Goal: Task Accomplishment & Management: Manage account settings

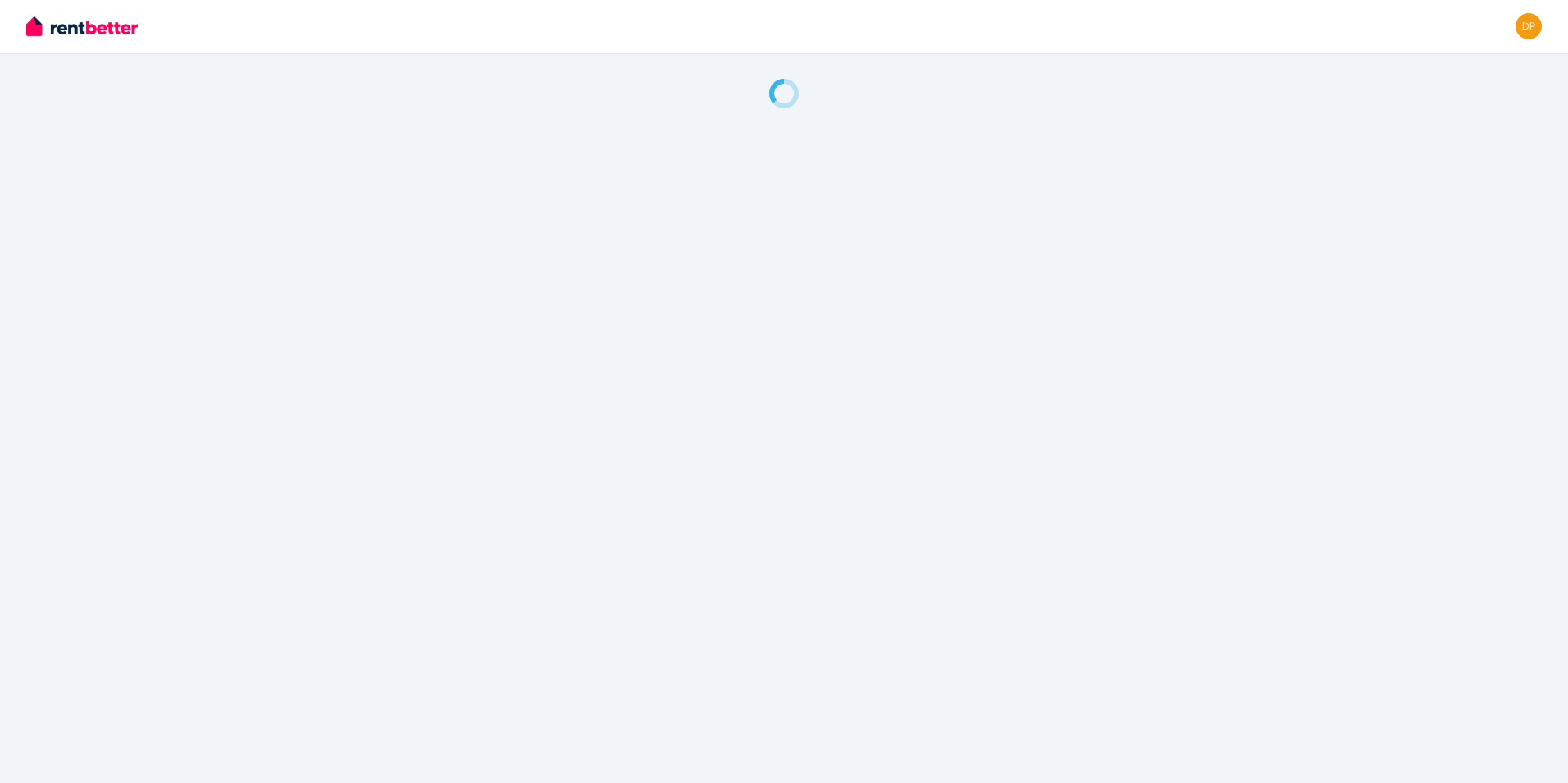
drag, startPoint x: 755, startPoint y: 409, endPoint x: 725, endPoint y: 441, distance: 43.9
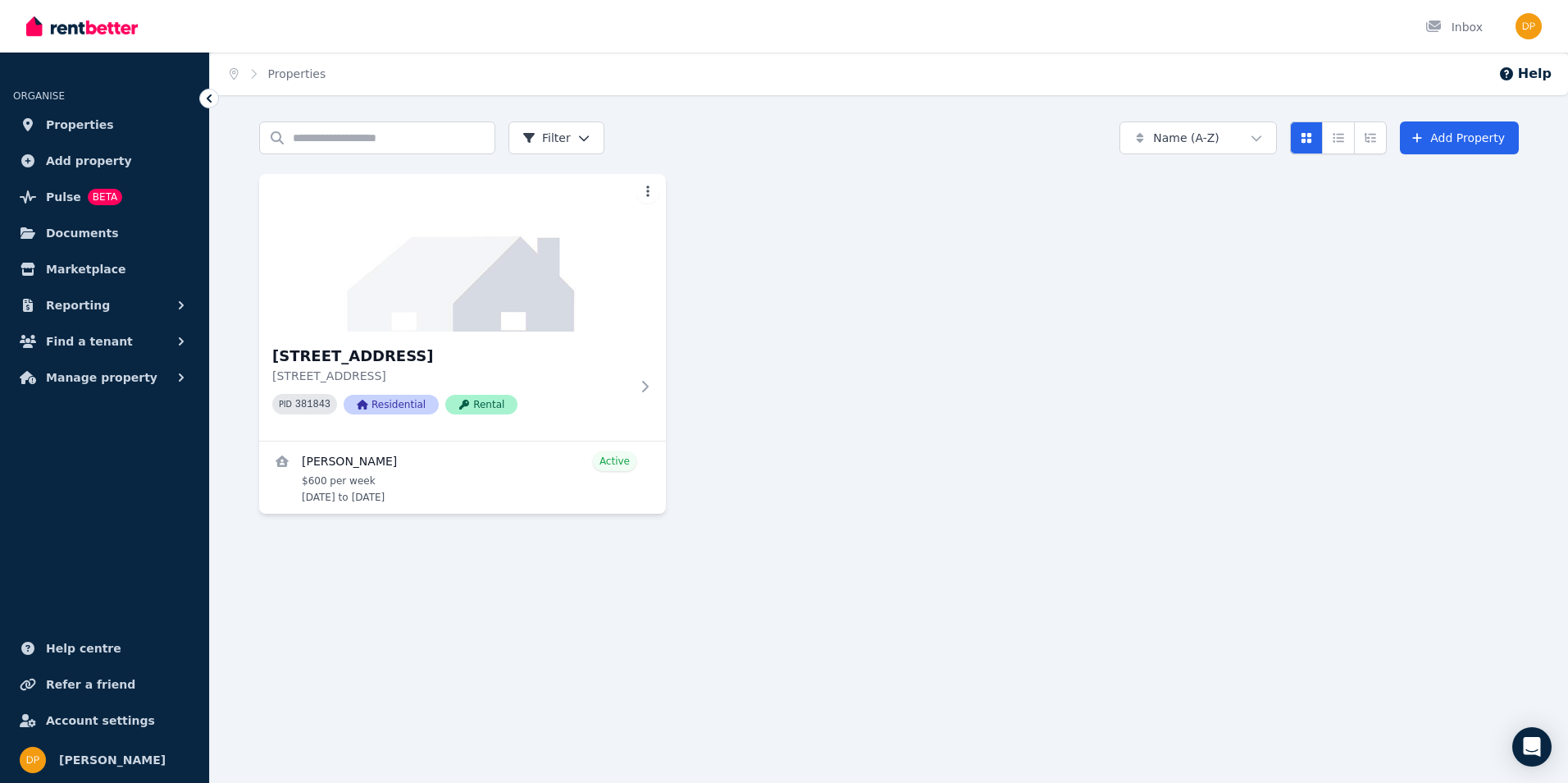
drag, startPoint x: 725, startPoint y: 441, endPoint x: 798, endPoint y: 150, distance: 300.0
click at [798, 150] on div "Search properties Filter Name (A-Z) Add Property" at bounding box center [890, 137] width 1260 height 33
click at [647, 396] on div "[STREET_ADDRESS] PID 381843 Residential Rental" at bounding box center [462, 386] width 406 height 109
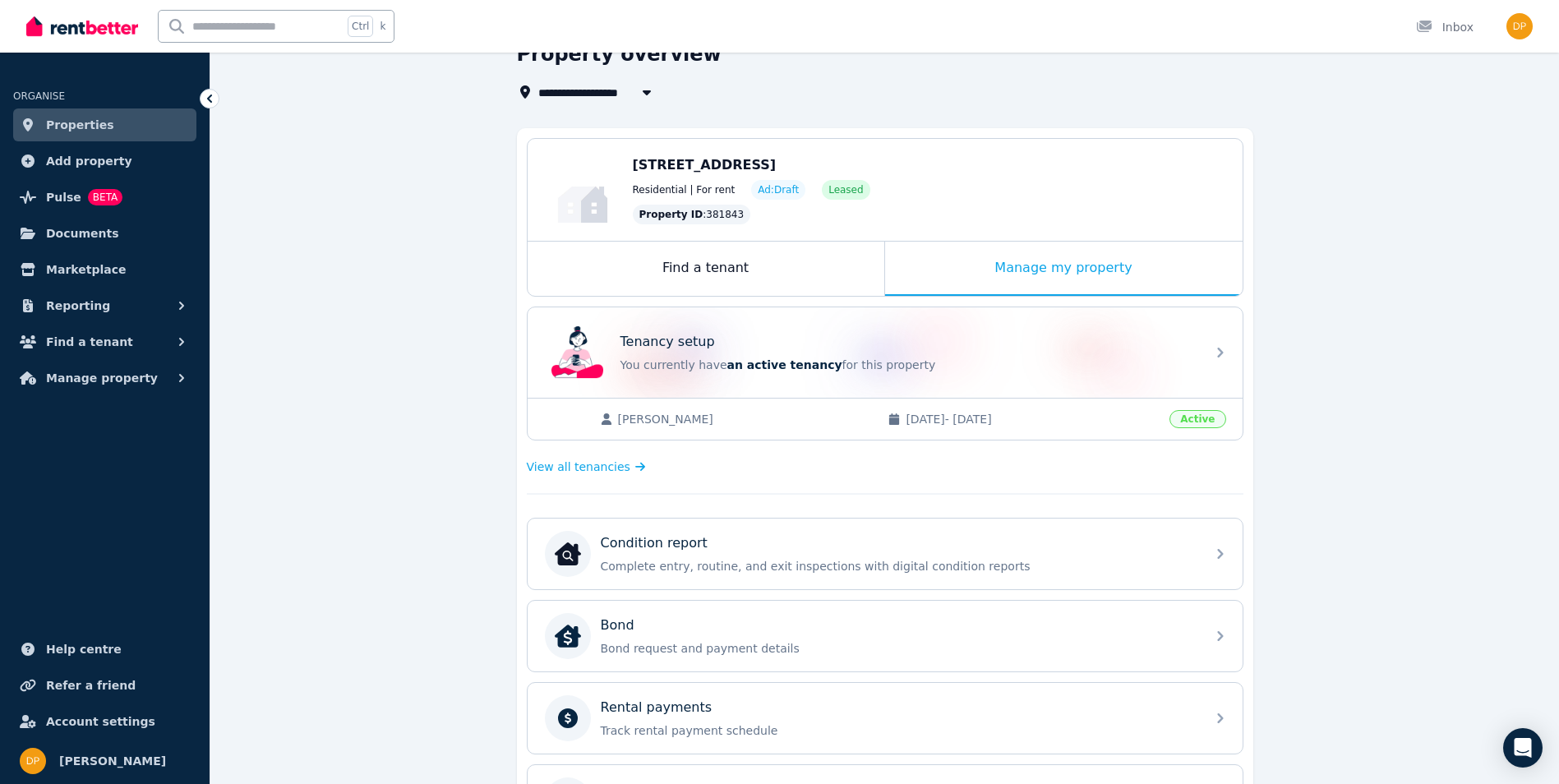
scroll to position [83, 0]
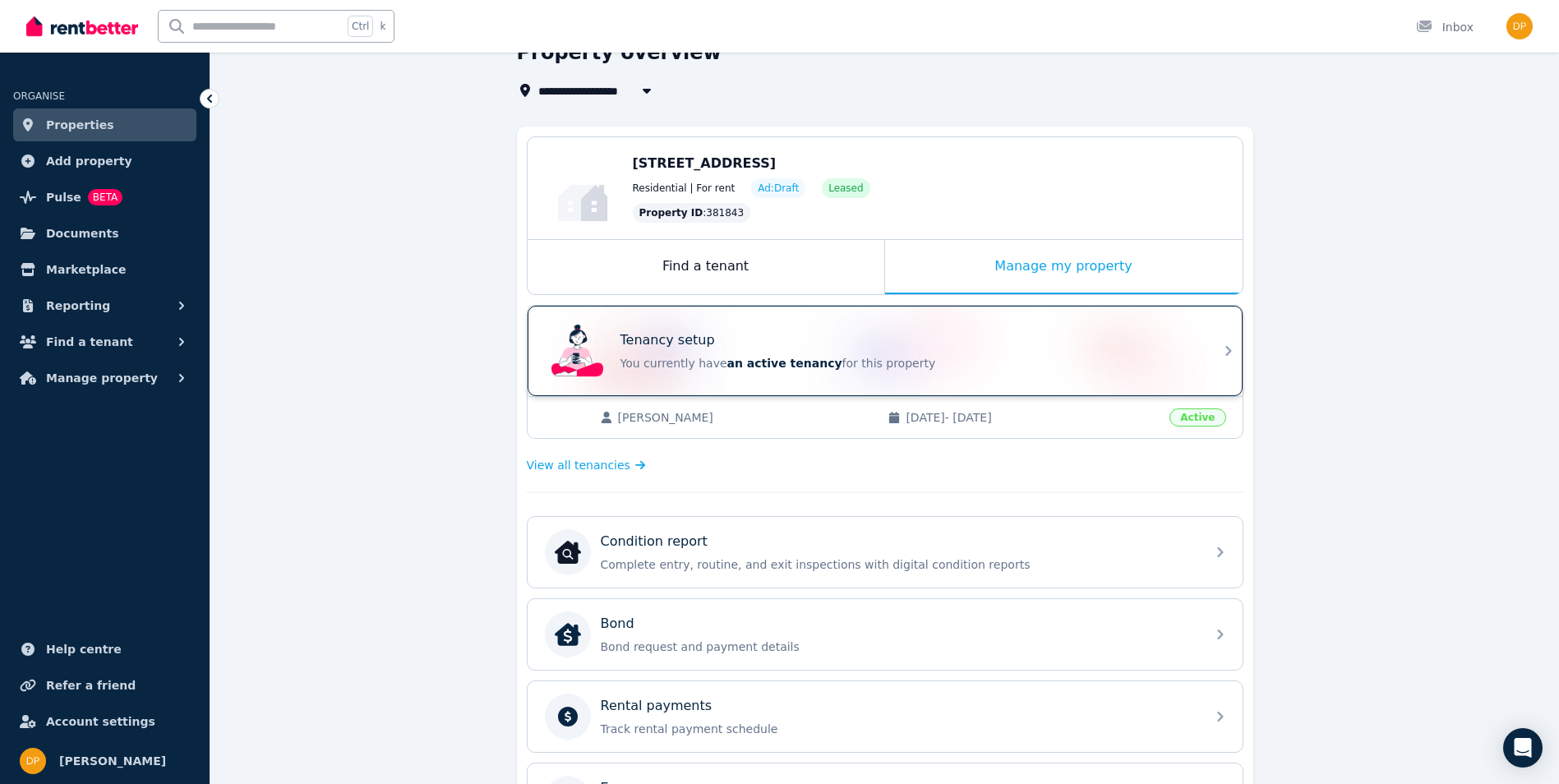
click at [1217, 345] on div "Tenancy setup You currently have an active tenancy for this property" at bounding box center [885, 350] width 715 height 90
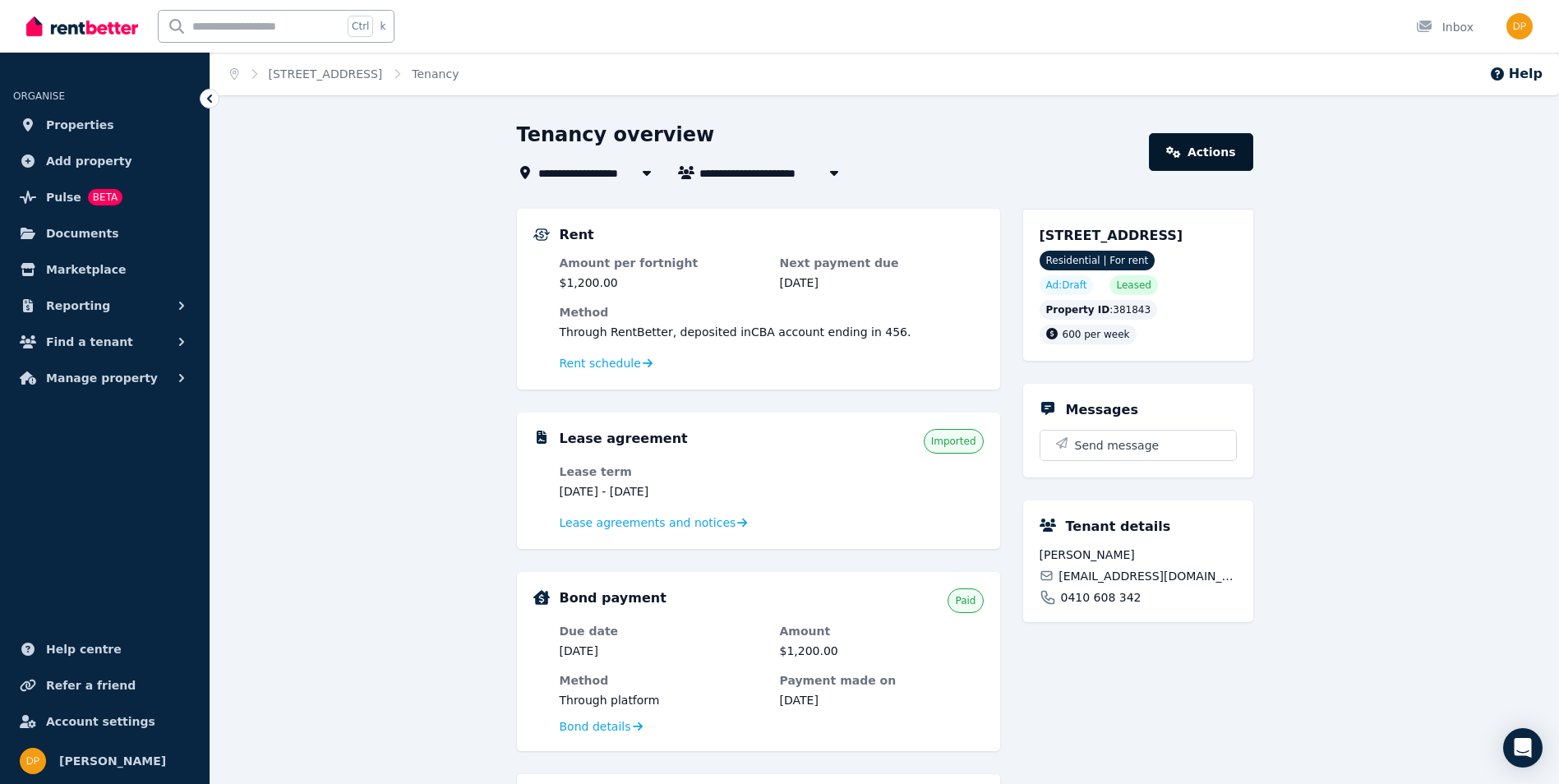
click at [1236, 156] on link "Actions" at bounding box center [1200, 152] width 103 height 38
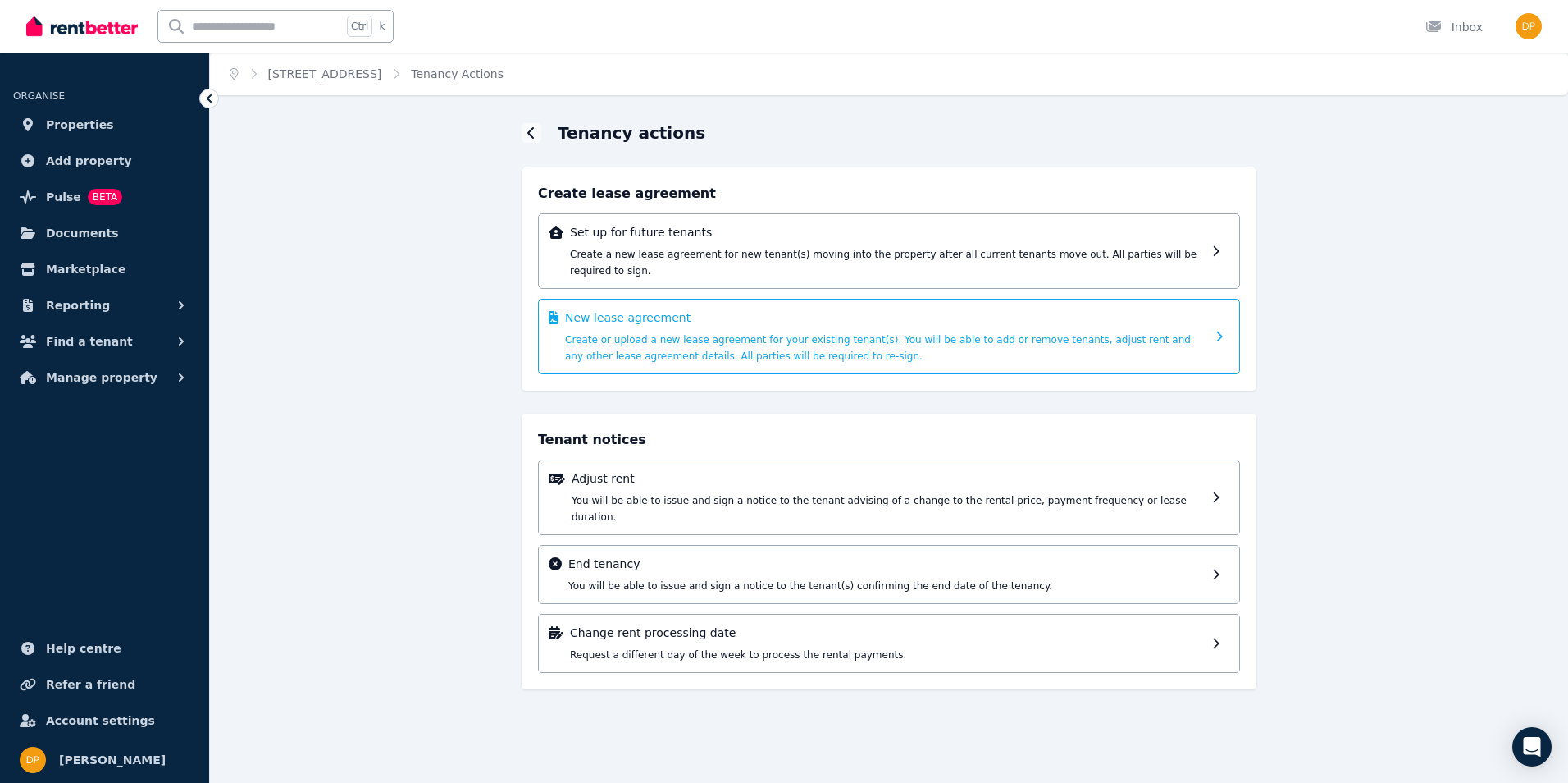
click at [681, 337] on span "Create or upload a new lease agreement for your existing tenant(s). You will be…" at bounding box center [878, 347] width 626 height 27
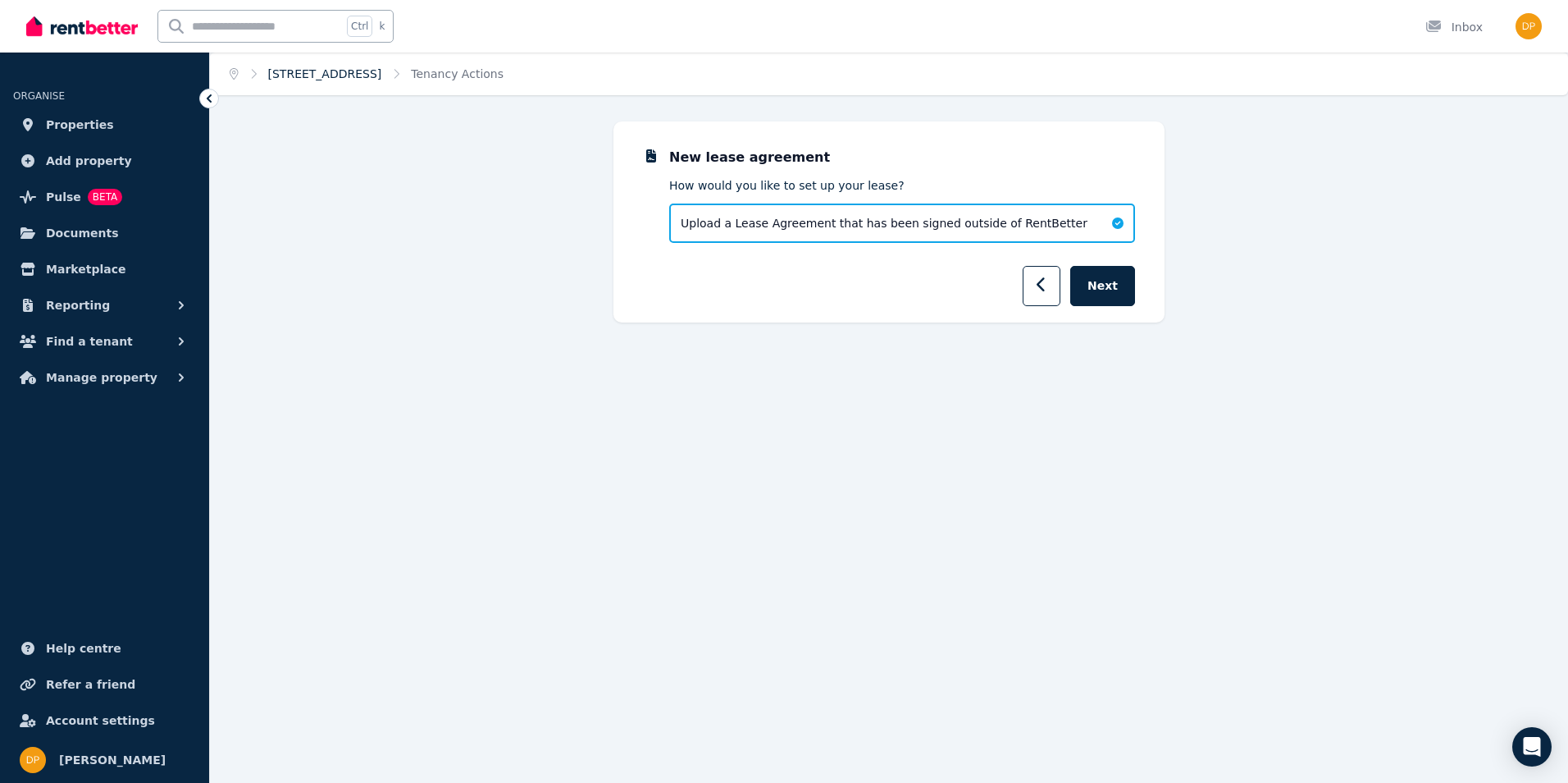
click at [319, 74] on link "[STREET_ADDRESS]" at bounding box center [325, 74] width 114 height 13
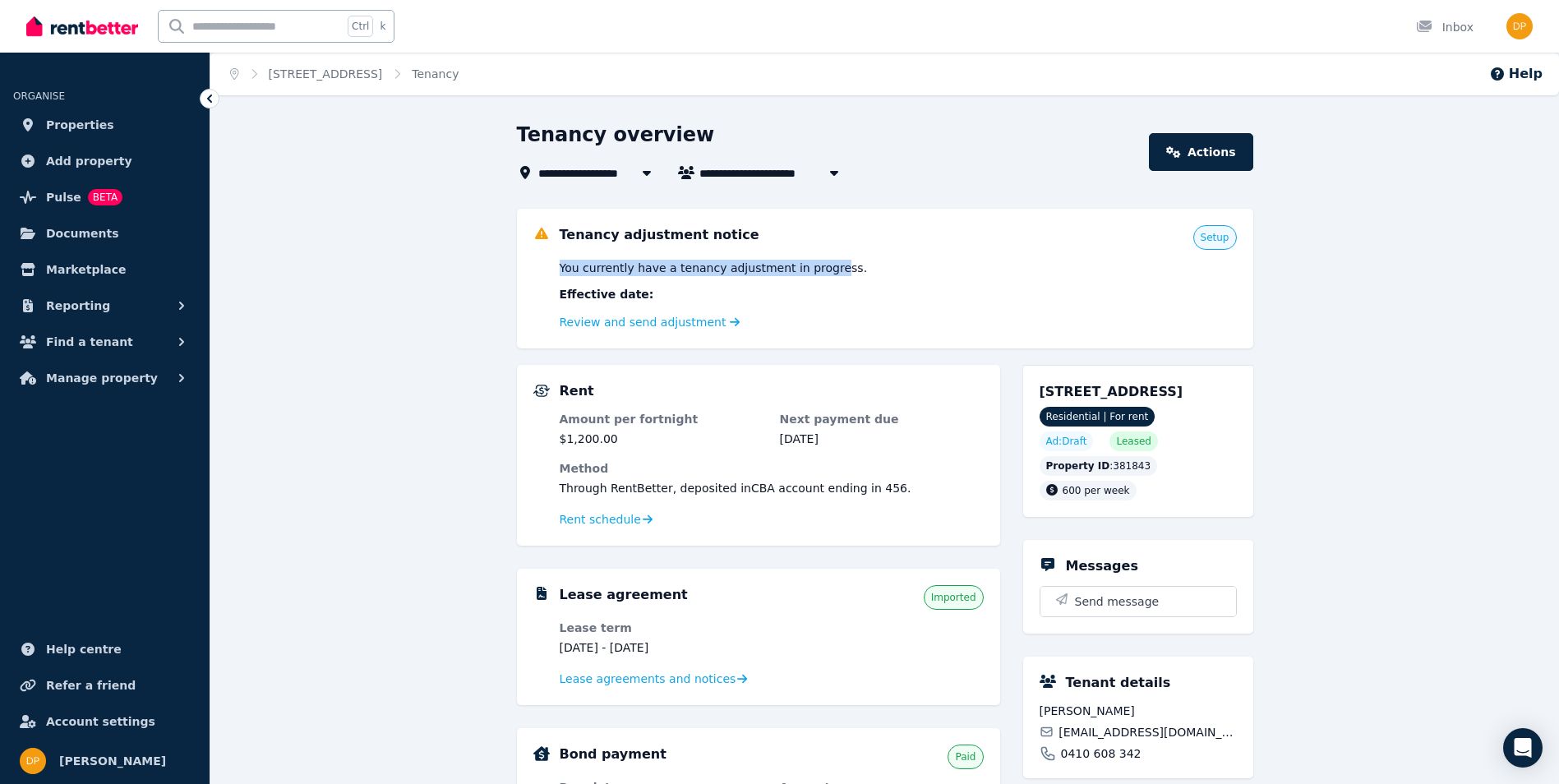
drag, startPoint x: 550, startPoint y: 271, endPoint x: 817, endPoint y: 270, distance: 267.0
click at [816, 270] on div "Tenancy adjustment notice Setup You currently have a tenancy adjustment in prog…" at bounding box center [885, 278] width 704 height 107
drag, startPoint x: 817, startPoint y: 270, endPoint x: 886, endPoint y: 327, distance: 89.5
click at [852, 316] on div "Review and send adjustment" at bounding box center [898, 322] width 677 height 20
click at [617, 175] on span "[STREET_ADDRESS]" at bounding box center [607, 172] width 138 height 20
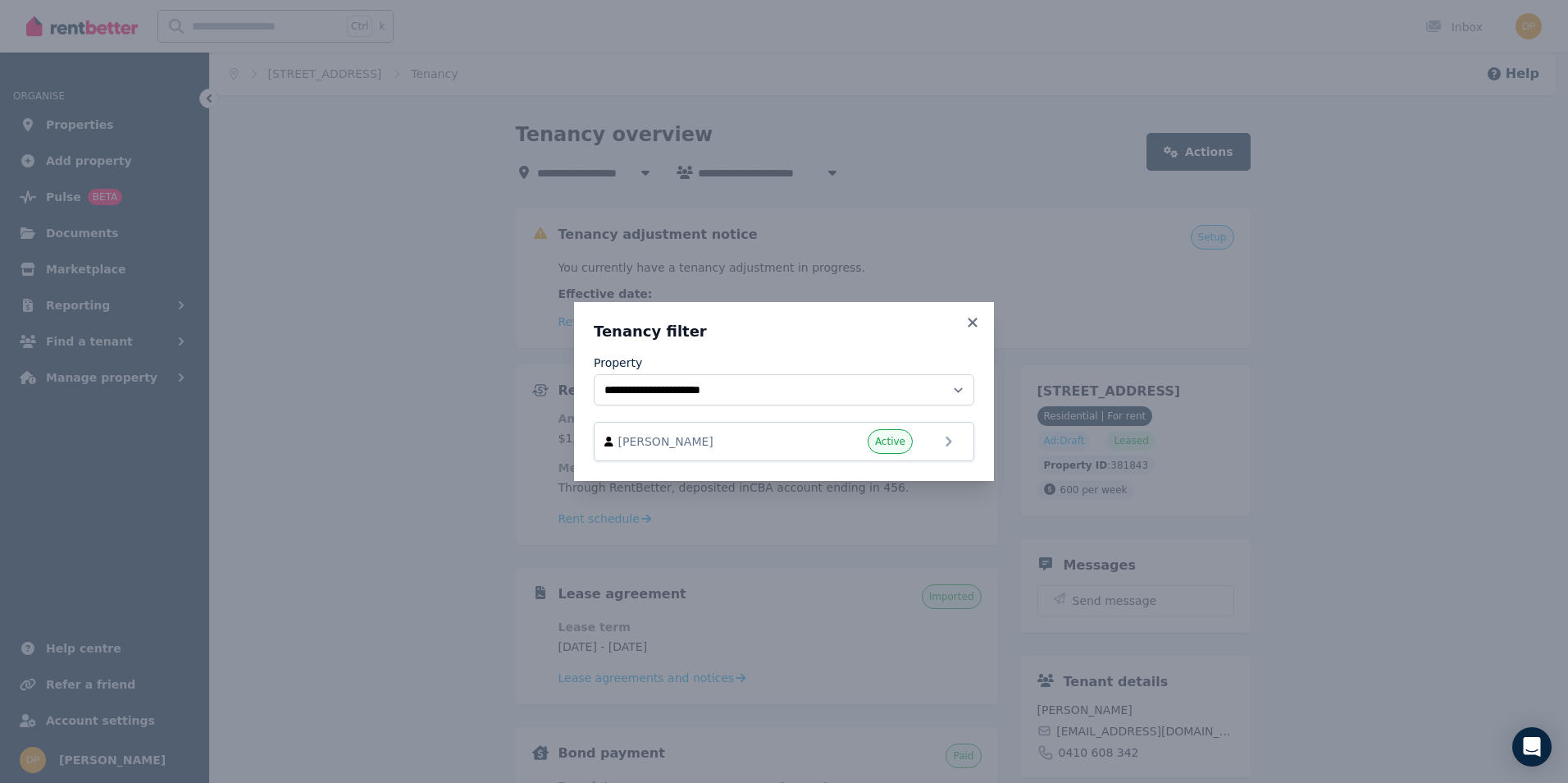
click at [963, 323] on h3 "Tenancy filter" at bounding box center [784, 331] width 381 height 20
click at [985, 323] on div "**********" at bounding box center [784, 392] width 420 height 179
click at [971, 322] on icon at bounding box center [972, 322] width 16 height 15
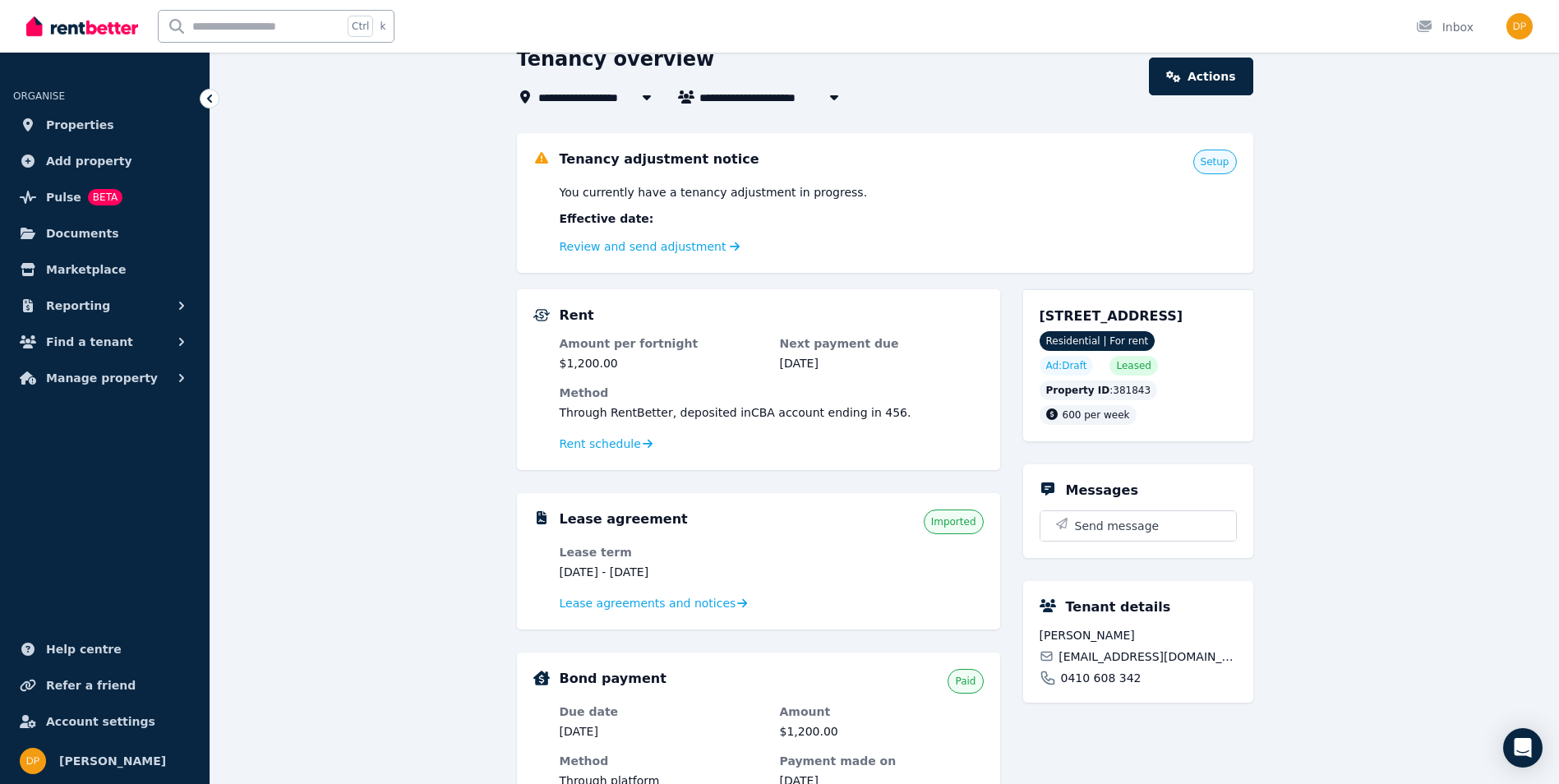
scroll to position [83, 0]
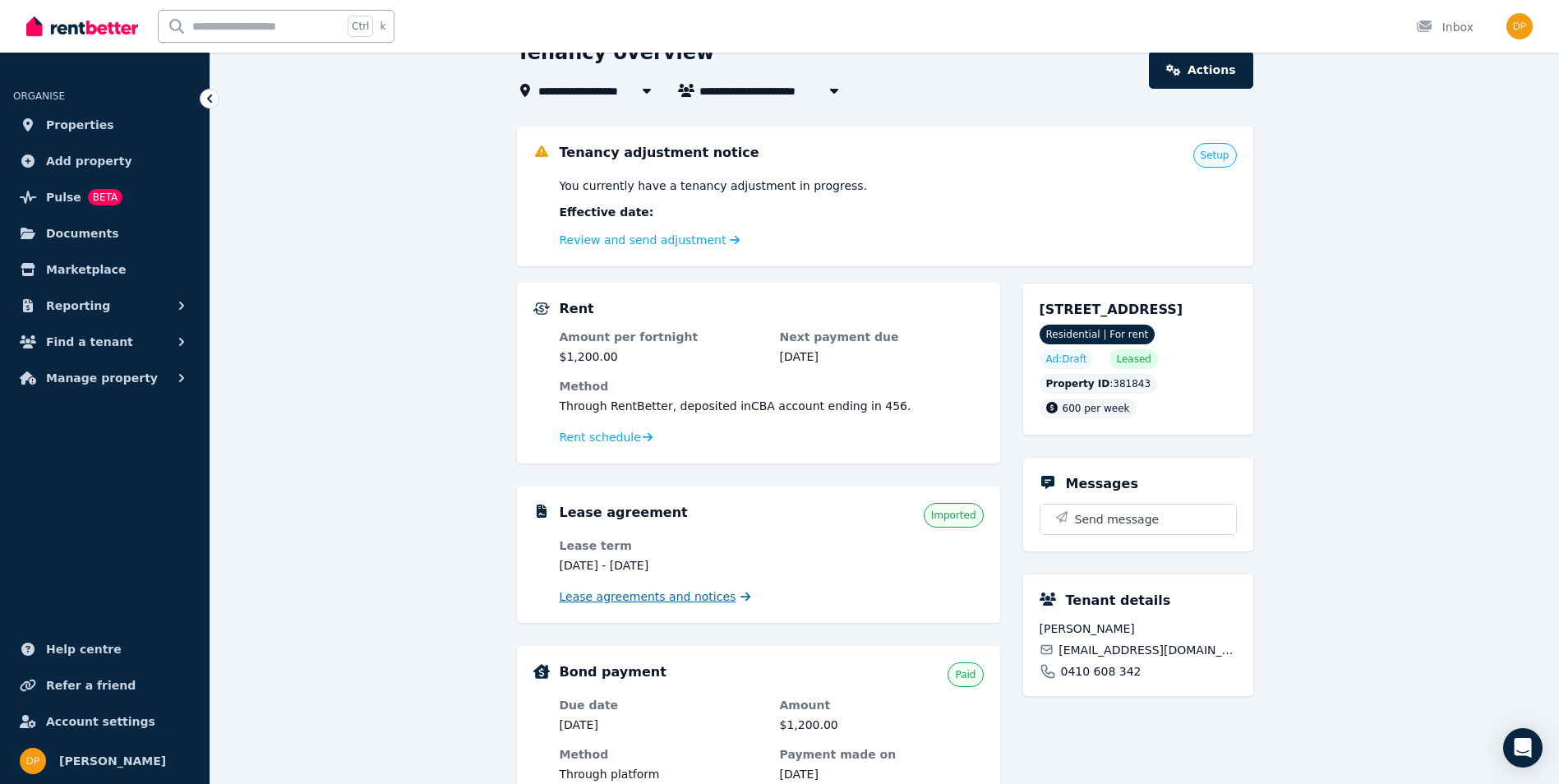
click at [671, 604] on span "Lease agreements and notices" at bounding box center [648, 596] width 177 height 16
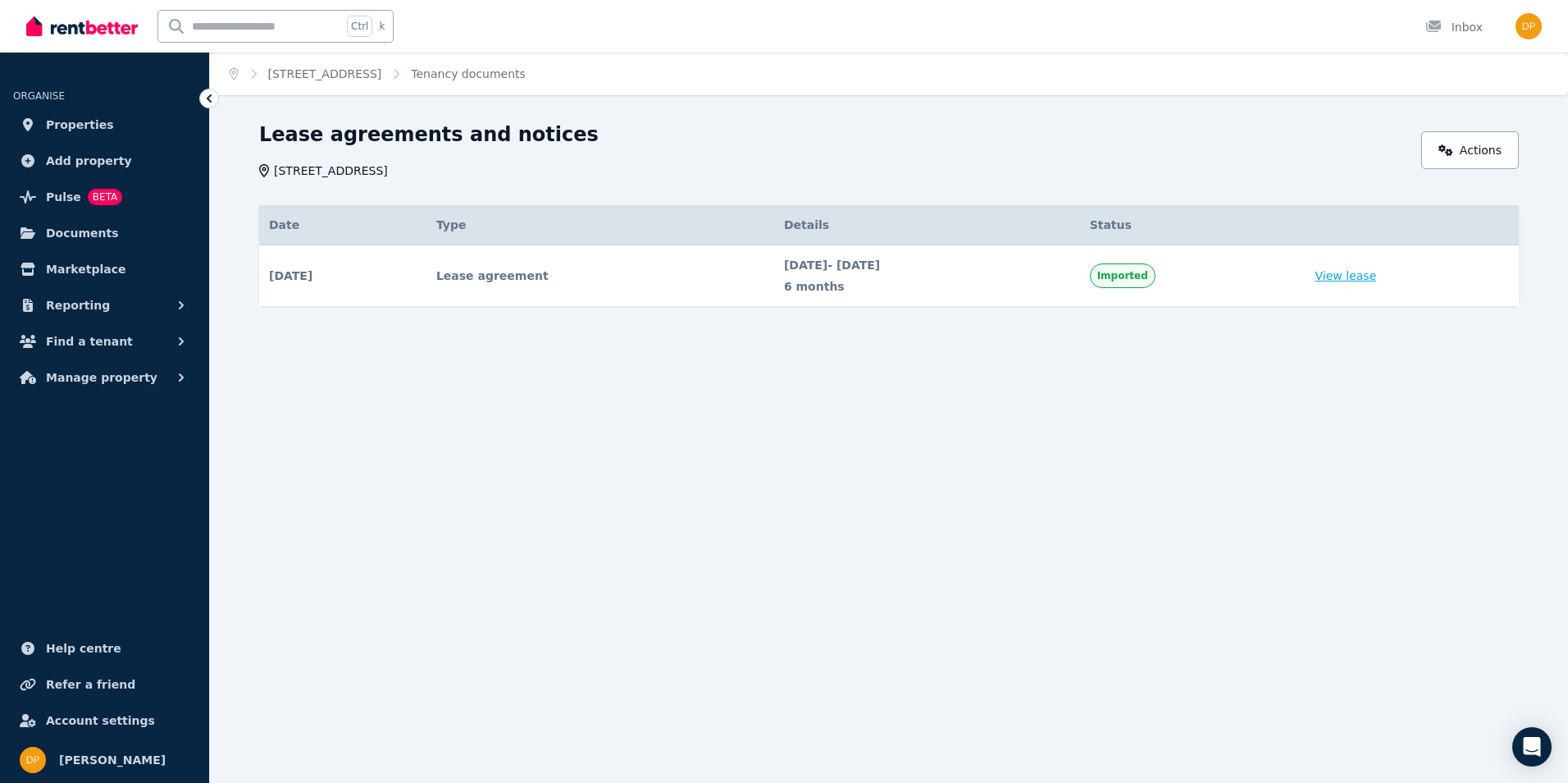
click at [1377, 280] on link "View lease" at bounding box center [1346, 275] width 62 height 16
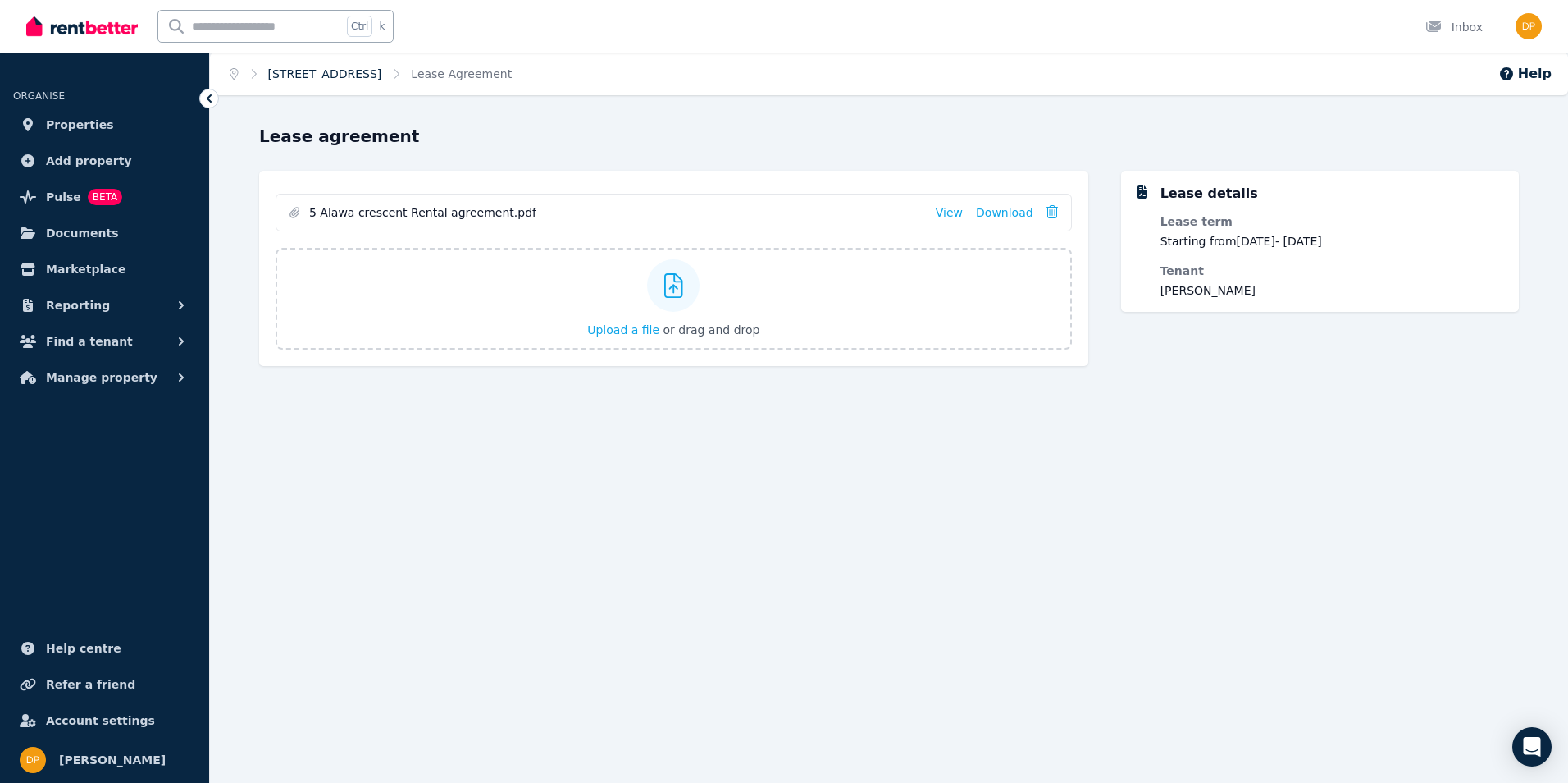
click at [335, 74] on link "[STREET_ADDRESS]" at bounding box center [325, 74] width 114 height 13
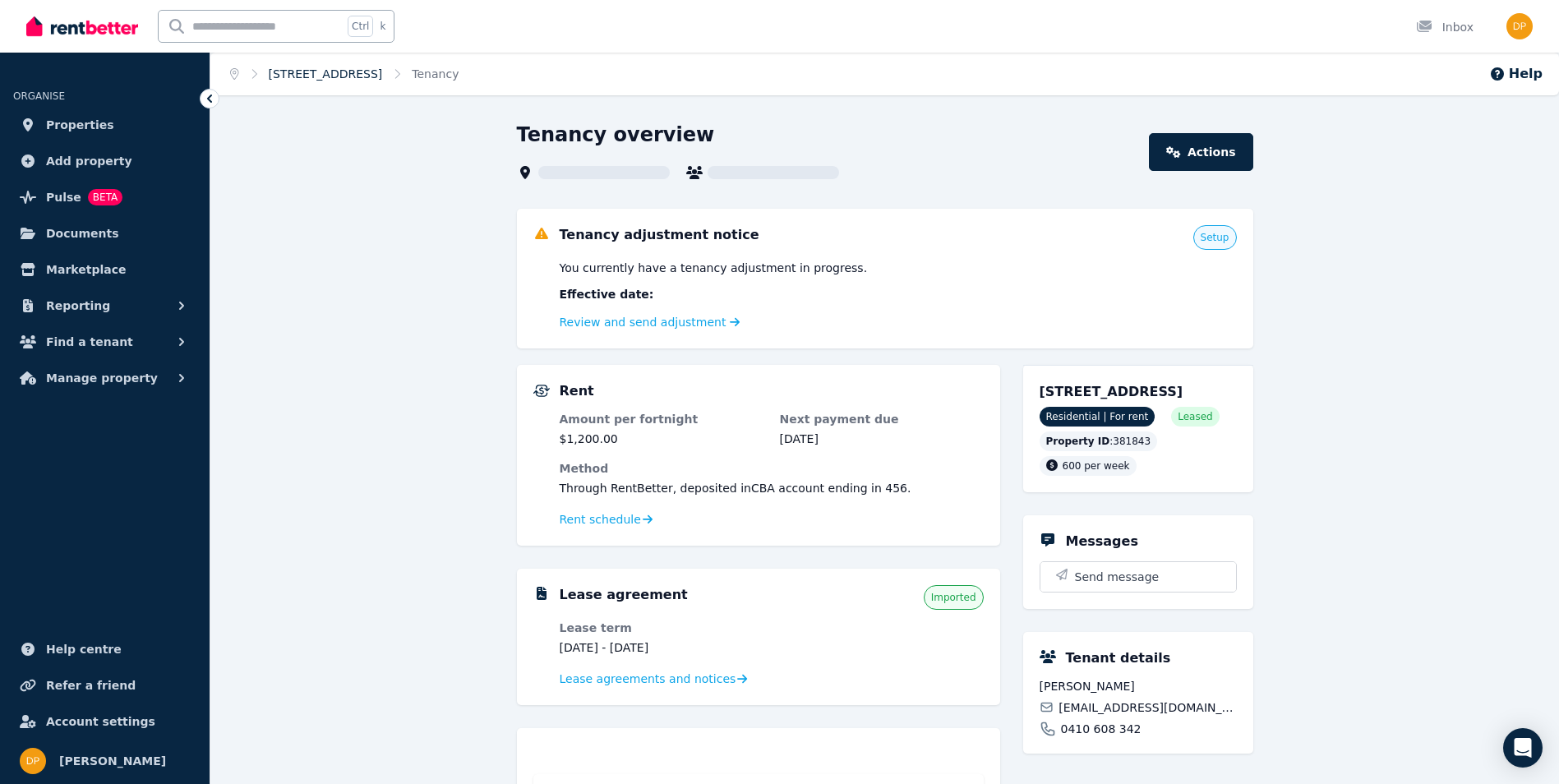
click at [309, 78] on link "[STREET_ADDRESS]" at bounding box center [326, 74] width 114 height 13
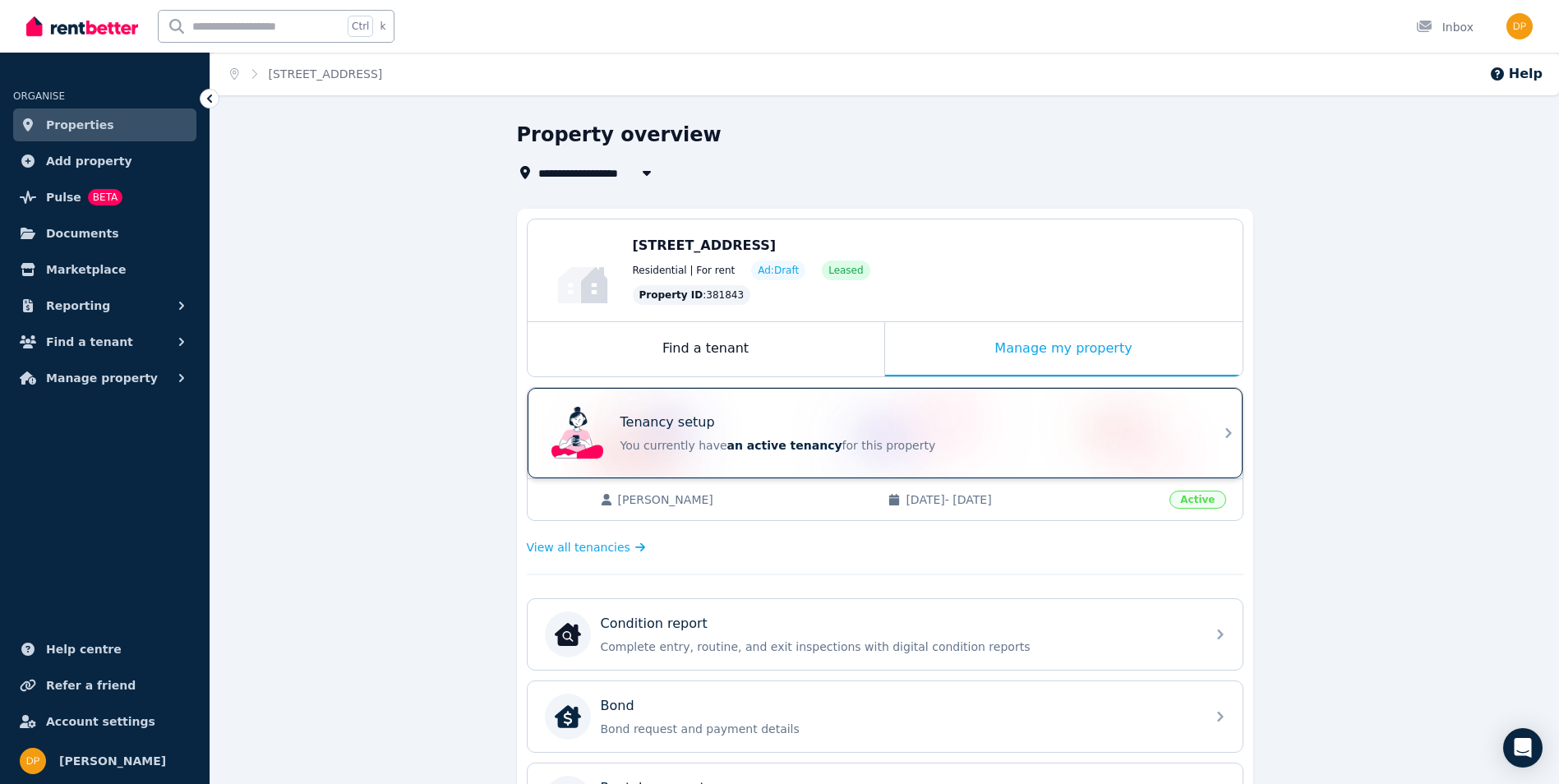
click at [877, 437] on div "Tenancy setup You currently have an active tenancy for this property" at bounding box center [909, 433] width 575 height 41
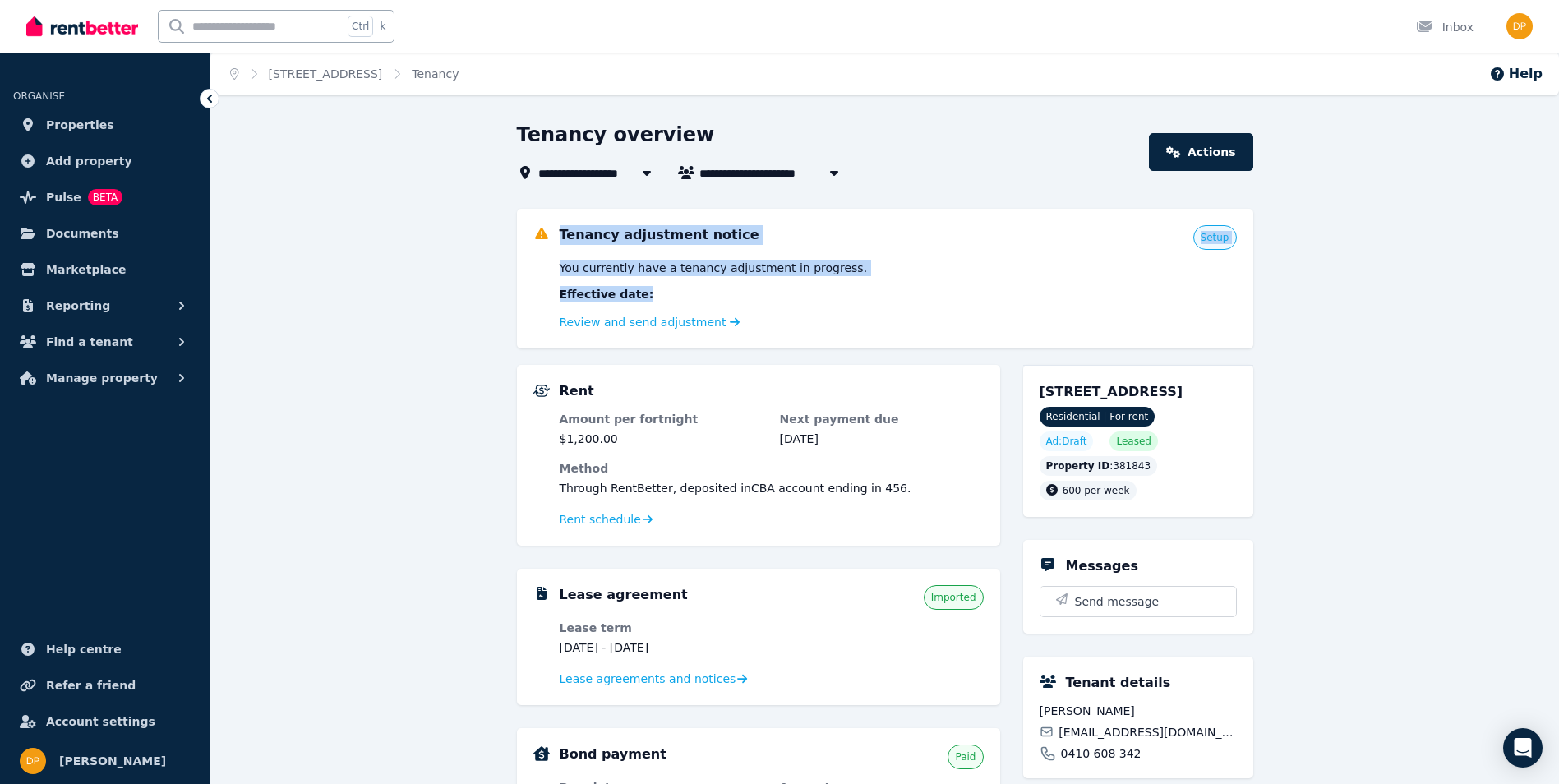
drag, startPoint x: 538, startPoint y: 260, endPoint x: 763, endPoint y: 304, distance: 229.3
click at [763, 304] on div "Tenancy adjustment notice Setup You currently have a tenancy adjustment in prog…" at bounding box center [885, 278] width 704 height 107
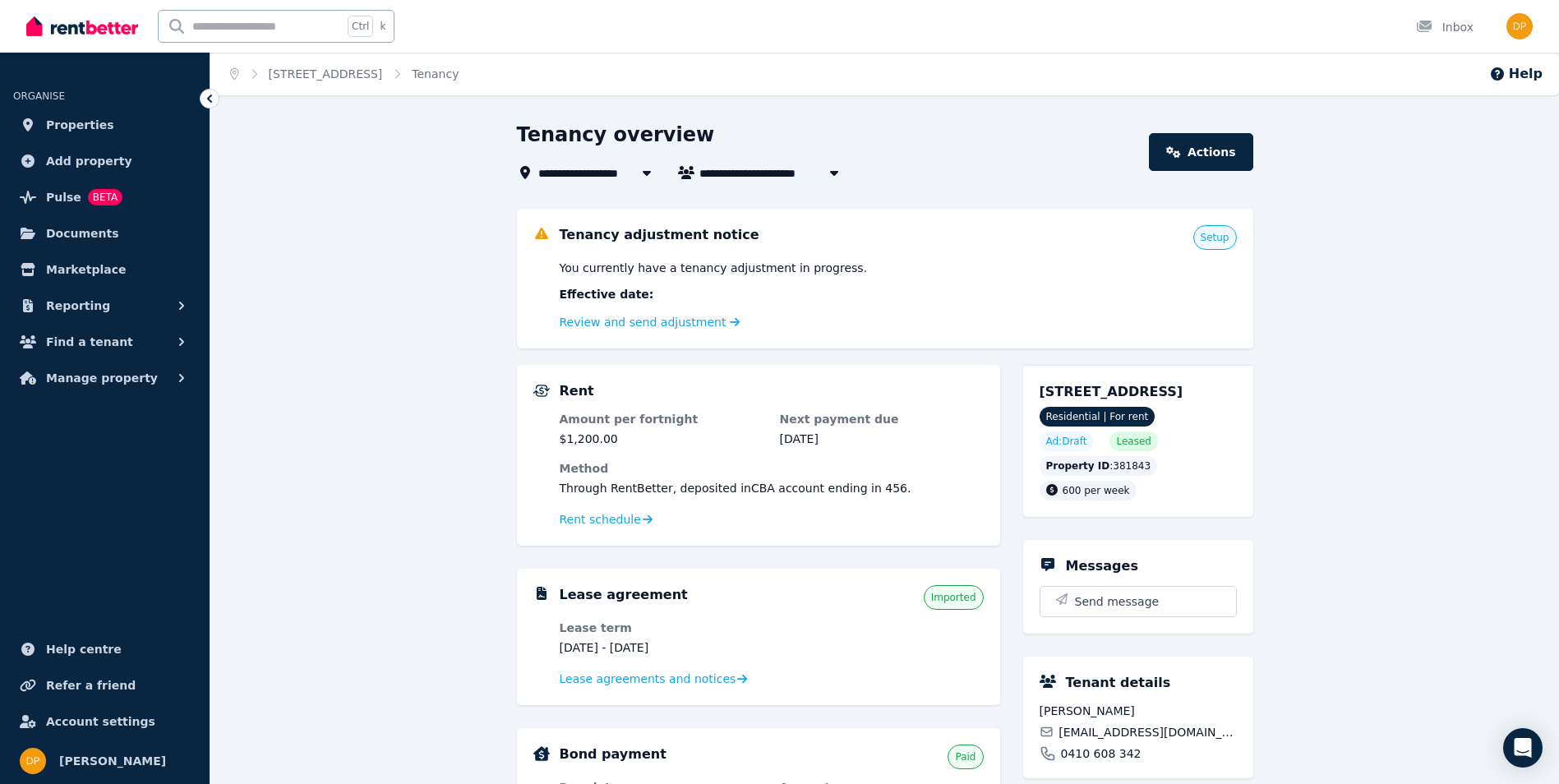
drag, startPoint x: 763, startPoint y: 304, endPoint x: 495, endPoint y: 286, distance: 268.6
click at [495, 286] on div "**********" at bounding box center [885, 729] width 1349 height 1216
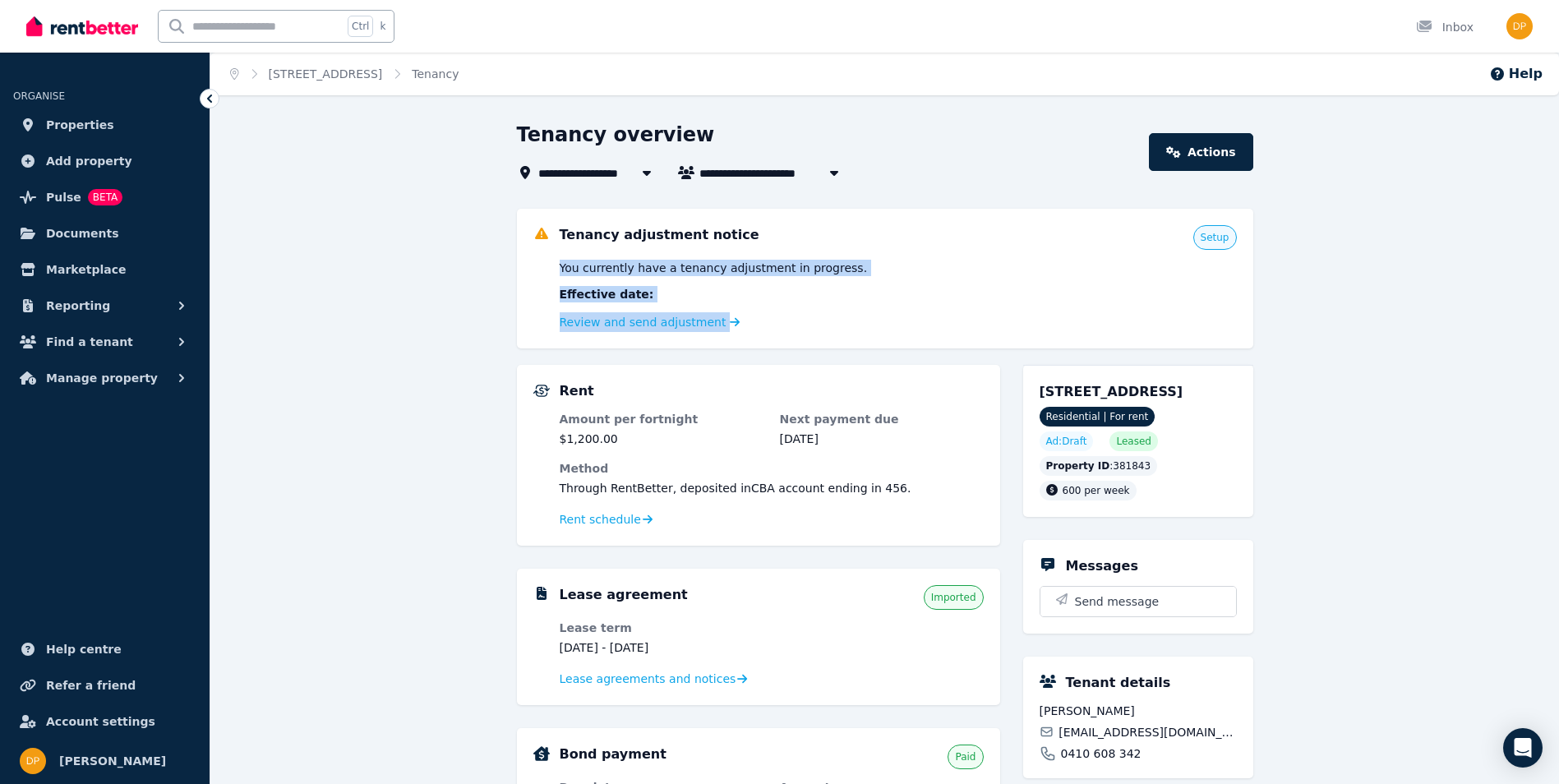
drag, startPoint x: 794, startPoint y: 340, endPoint x: 558, endPoint y: 258, distance: 249.8
click at [559, 258] on div "Tenancy adjustment notice Setup You currently have a tenancy adjustment in prog…" at bounding box center [886, 278] width 737 height 140
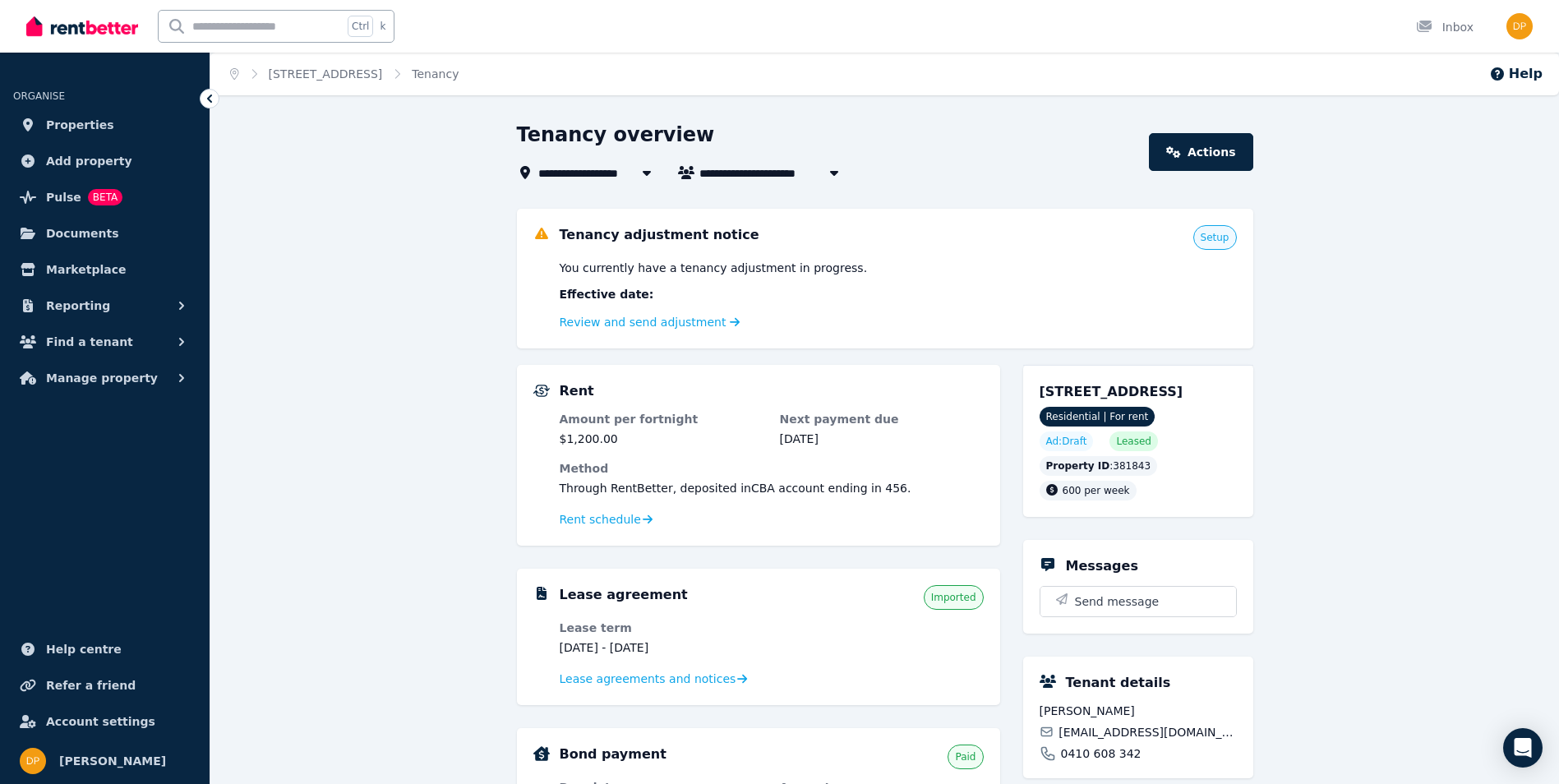
drag, startPoint x: 558, startPoint y: 258, endPoint x: 524, endPoint y: 269, distance: 35.7
click at [524, 266] on div "Tenancy adjustment notice Setup You currently have a tenancy adjustment in prog…" at bounding box center [886, 278] width 737 height 140
click at [686, 327] on link "Review and send adjustment" at bounding box center [650, 322] width 180 height 13
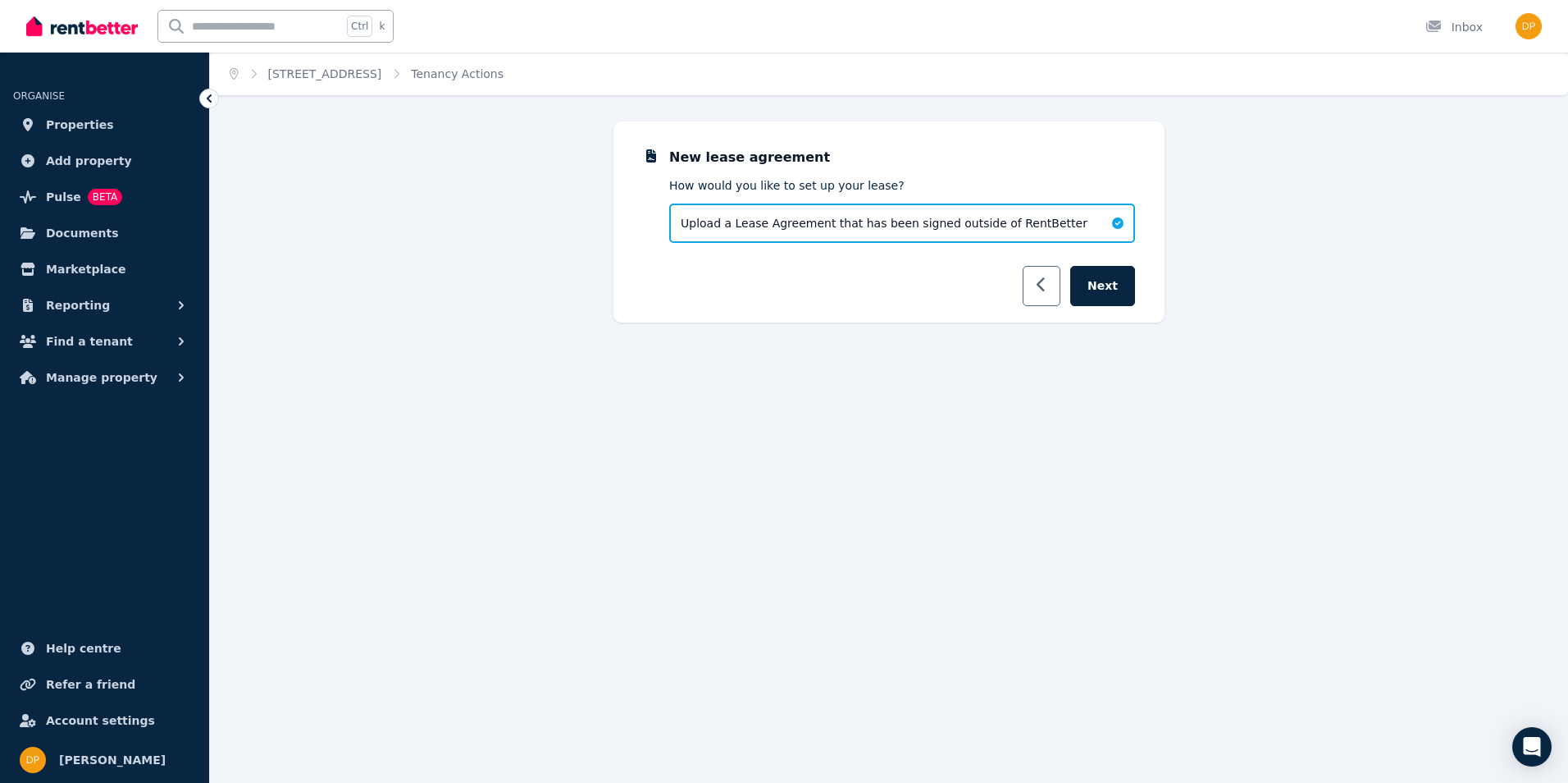
click at [1040, 285] on button "button" at bounding box center [1042, 286] width 39 height 40
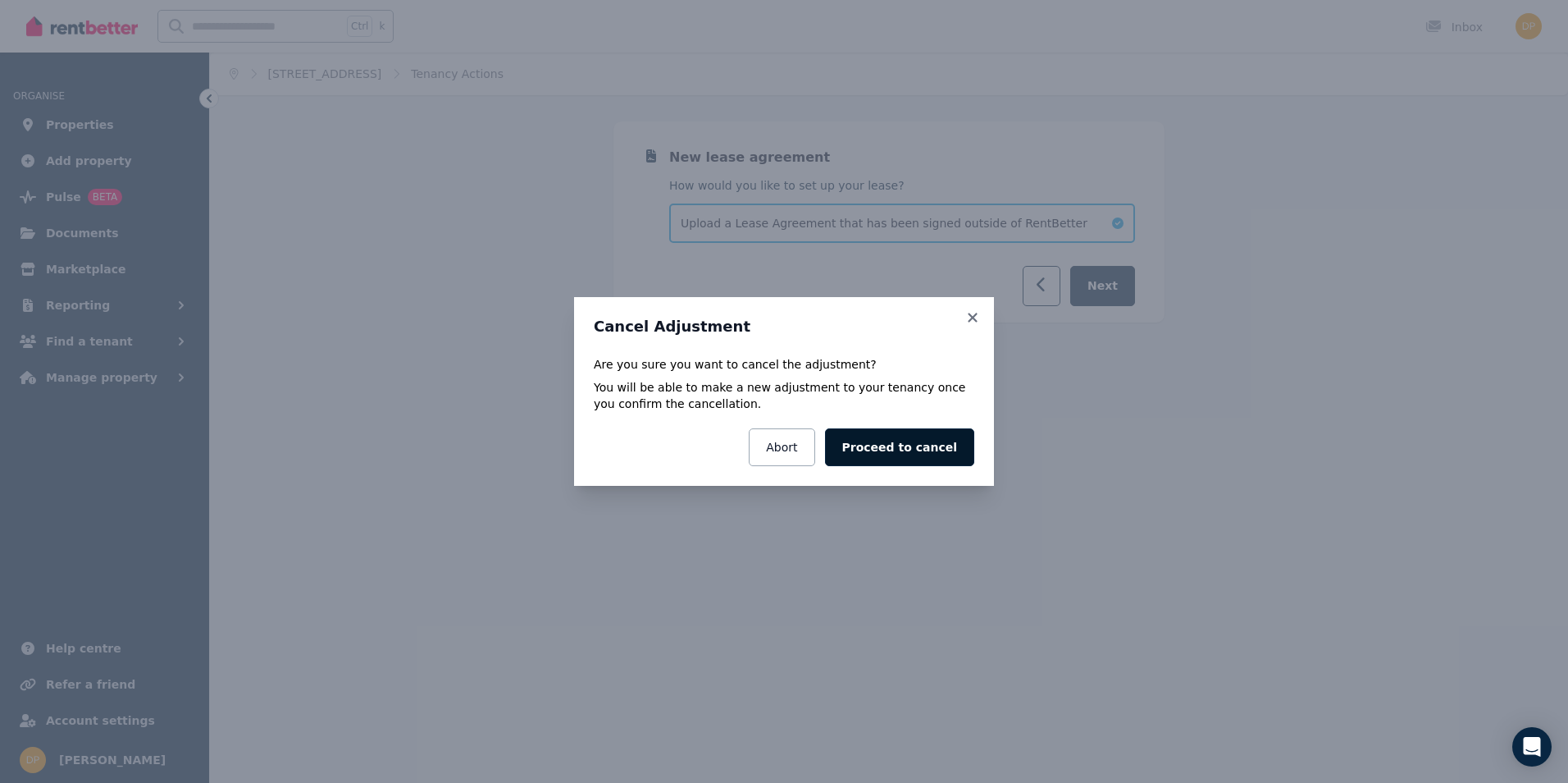
click at [918, 445] on button "Proceed to cancel" at bounding box center [900, 447] width 150 height 38
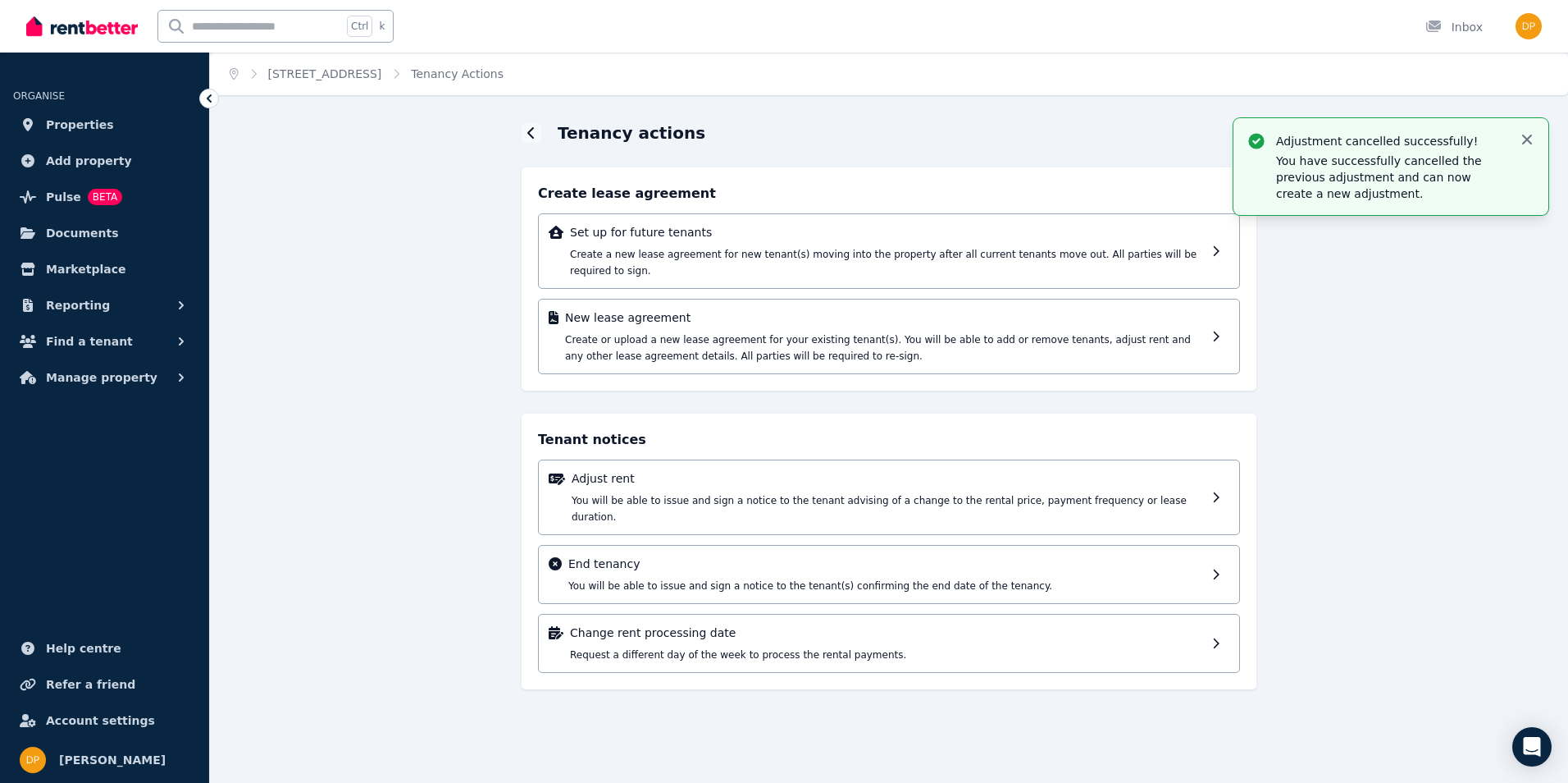
click at [1519, 144] on div "Adjustment cancelled successfully! You have successfully cancelled the previous…" at bounding box center [1391, 167] width 289 height 70
click at [1530, 137] on icon "button" at bounding box center [1526, 139] width 16 height 16
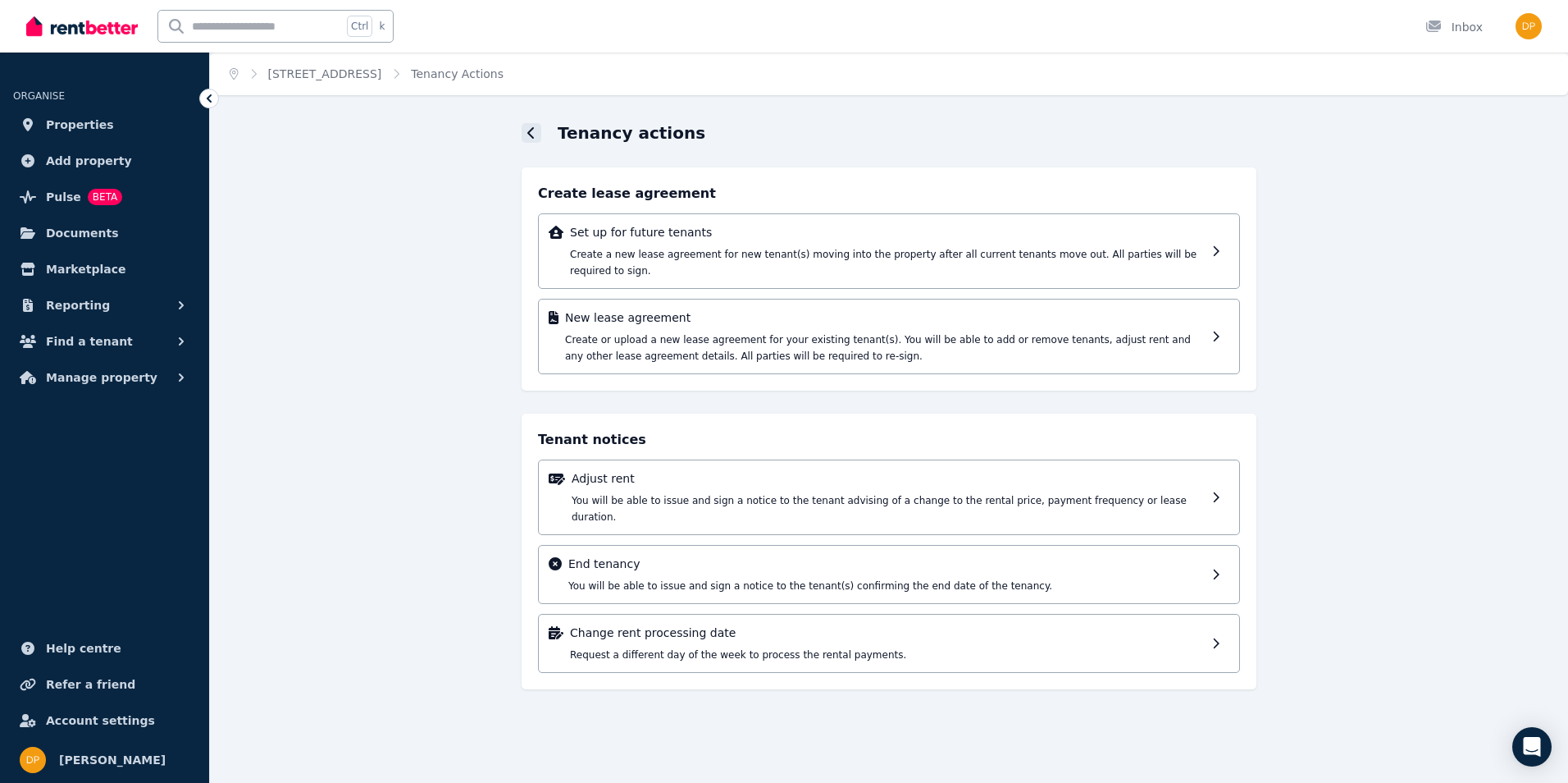
click at [532, 131] on icon at bounding box center [531, 133] width 7 height 11
